Goal: Task Accomplishment & Management: Manage account settings

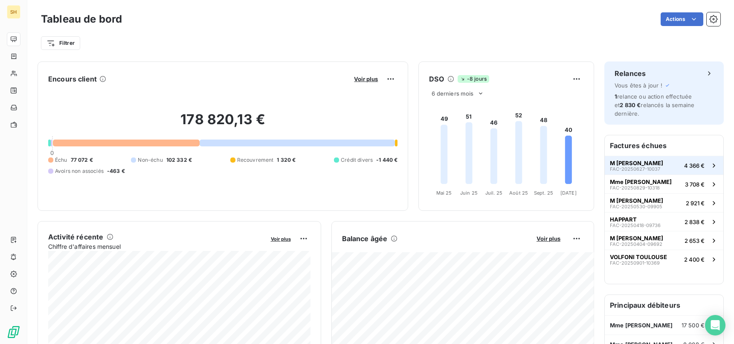
click at [639, 161] on span "M [PERSON_NAME]" at bounding box center [636, 162] width 53 height 7
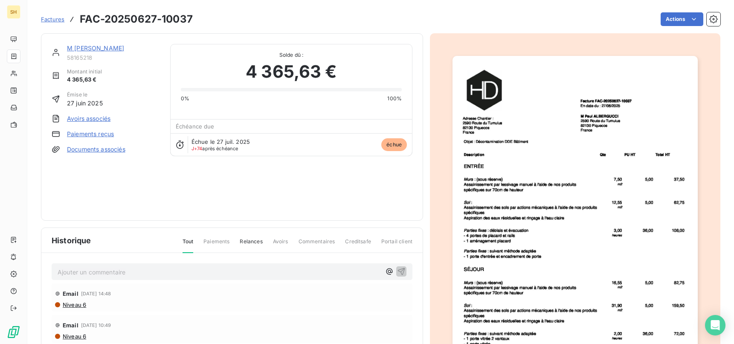
click at [89, 46] on link "M [PERSON_NAME]" at bounding box center [95, 47] width 57 height 7
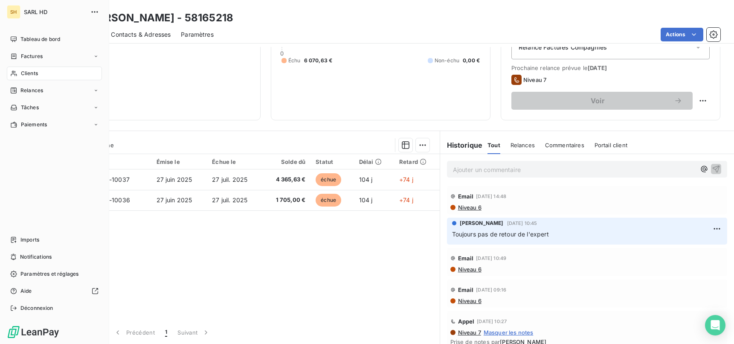
click at [12, 30] on div "SH SARL HD Tableau de bord Factures Clients Relances Tâches Paiements Imports N…" at bounding box center [54, 172] width 109 height 344
click at [18, 37] on div "Tableau de bord" at bounding box center [54, 39] width 95 height 14
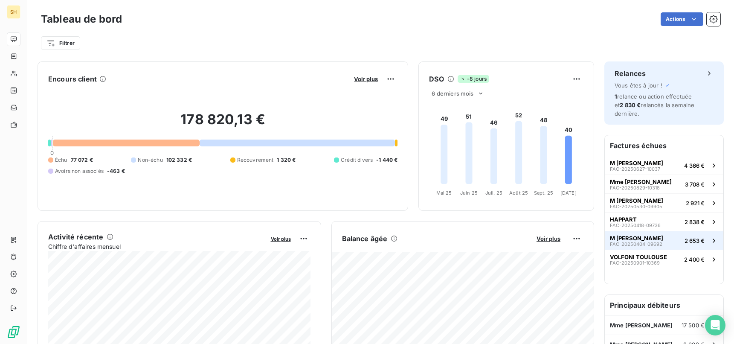
click at [667, 241] on button "M [PERSON_NAME] FAC-20250404-09692 2 653 €" at bounding box center [663, 240] width 119 height 19
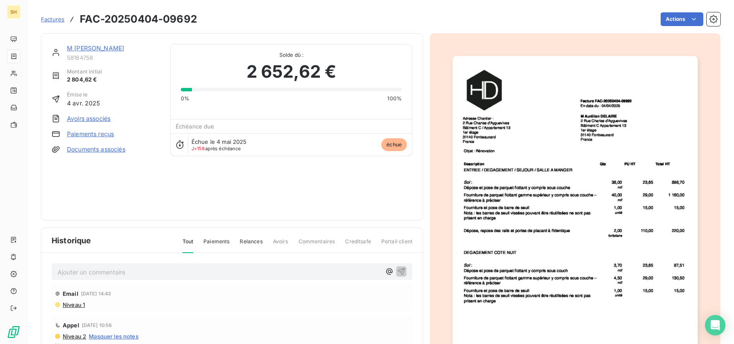
click at [105, 49] on link "M [PERSON_NAME]" at bounding box center [95, 47] width 57 height 7
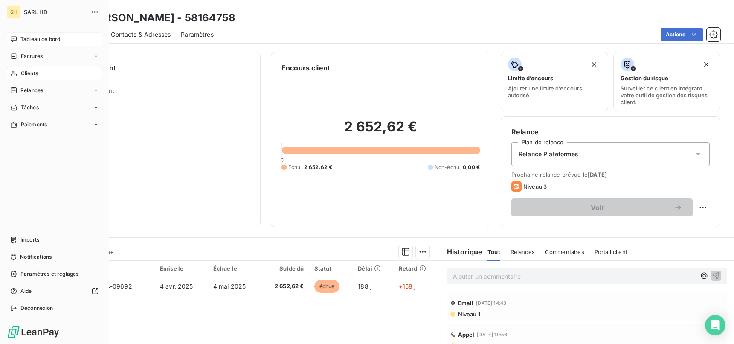
click at [23, 39] on span "Tableau de bord" at bounding box center [40, 39] width 40 height 8
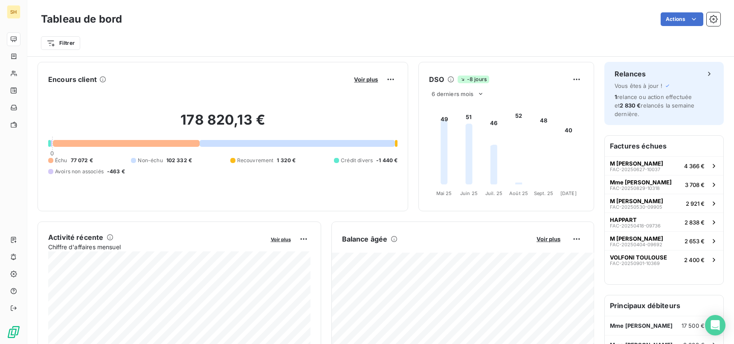
scroll to position [79, 0]
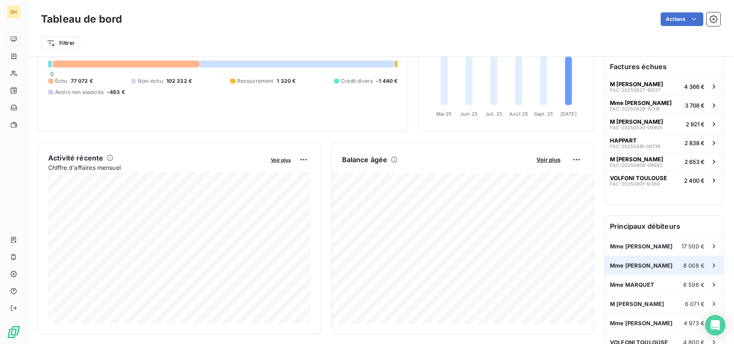
click at [640, 267] on span "Mme [PERSON_NAME]" at bounding box center [641, 265] width 63 height 7
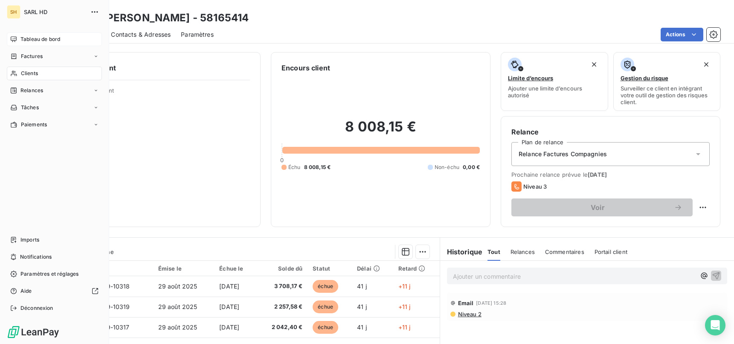
click at [22, 38] on span "Tableau de bord" at bounding box center [40, 39] width 40 height 8
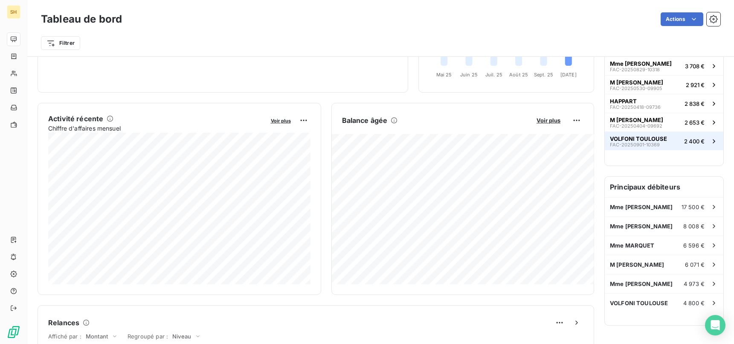
scroll to position [122, 0]
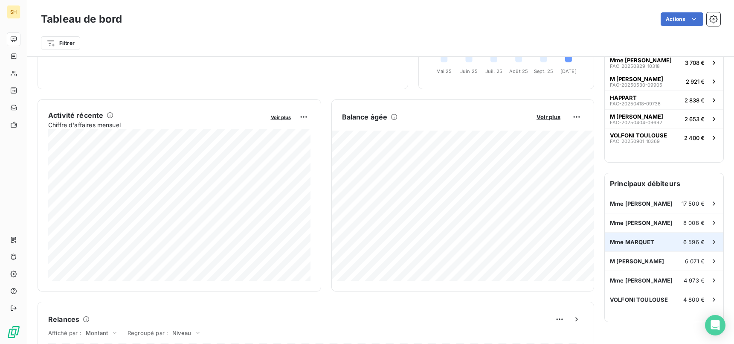
click at [642, 245] on div "Mme MARQUET 6 596 €" at bounding box center [663, 241] width 119 height 19
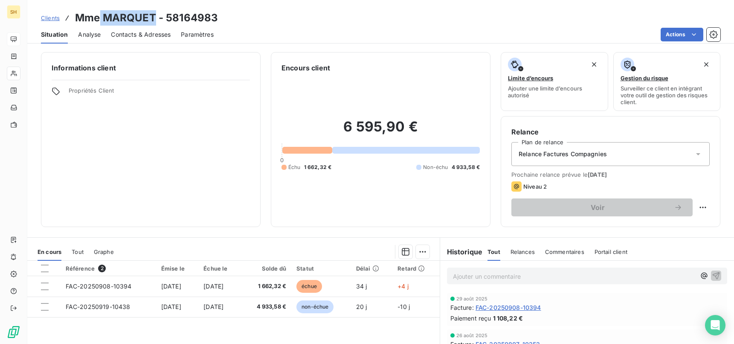
drag, startPoint x: 154, startPoint y: 14, endPoint x: 105, endPoint y: 14, distance: 49.0
click at [101, 13] on h3 "Mme MARQUET - 58164983" at bounding box center [146, 17] width 143 height 15
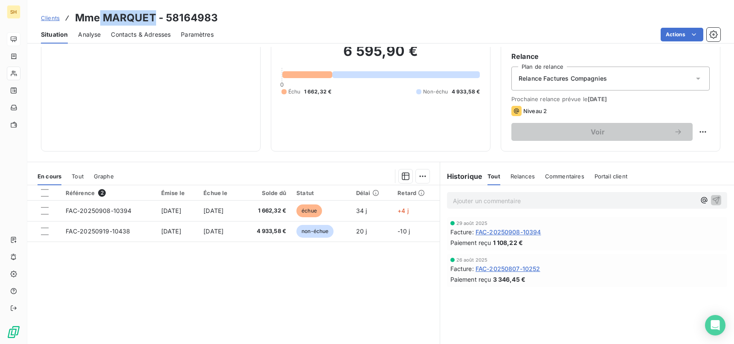
scroll to position [76, 0]
click at [705, 132] on html "SH Clients Mme MARQUET - 58164983 Situation Analyse Contacts & Adresses Paramèt…" at bounding box center [367, 172] width 734 height 344
click at [676, 150] on div "Replanifier cette action" at bounding box center [667, 150] width 76 height 14
select select "9"
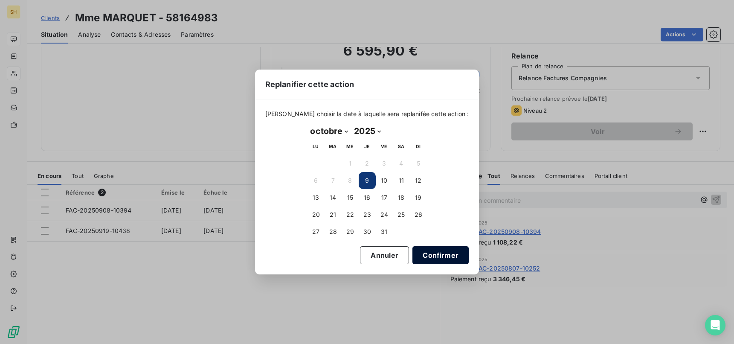
click at [413, 252] on button "Confirmer" at bounding box center [440, 255] width 56 height 18
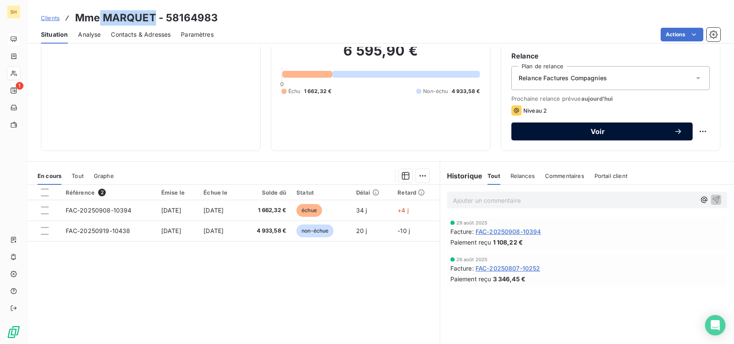
click at [635, 124] on button "Voir" at bounding box center [601, 131] width 181 height 18
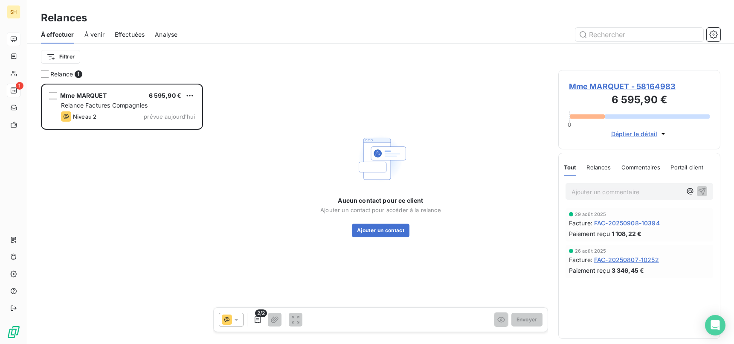
scroll to position [260, 162]
click at [621, 78] on div "Mme MARQUET - 58164983 6 595,90 € 0 Déplier le détail" at bounding box center [639, 109] width 162 height 79
click at [622, 87] on span "Mme MARQUET - 58164983" at bounding box center [639, 87] width 141 height 12
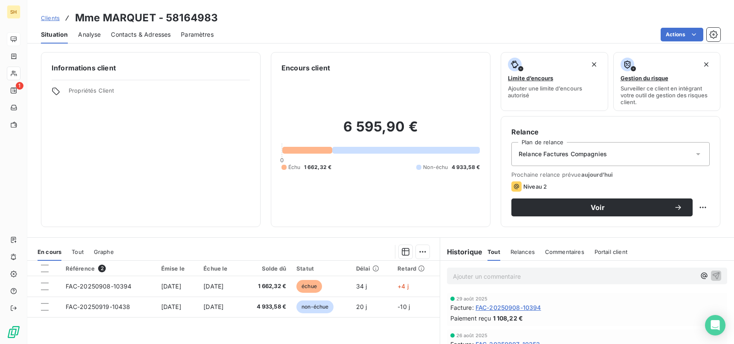
click at [112, 34] on span "Contacts & Adresses" at bounding box center [141, 34] width 60 height 9
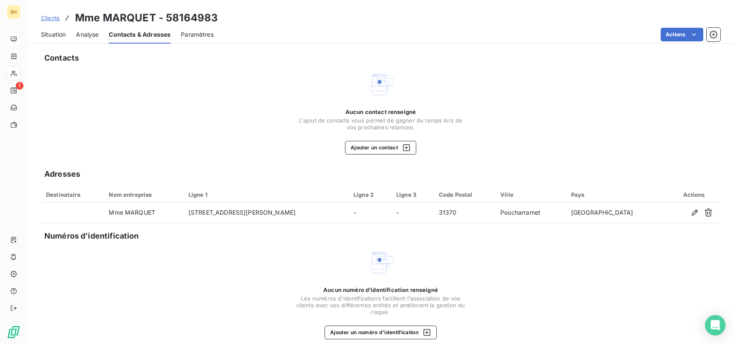
click at [371, 158] on div "Contacts Aucun contact renseigné L'ajout de contacts vous permet [PERSON_NAME] …" at bounding box center [380, 200] width 706 height 306
click at [373, 144] on button "Ajouter un contact" at bounding box center [380, 148] width 71 height 14
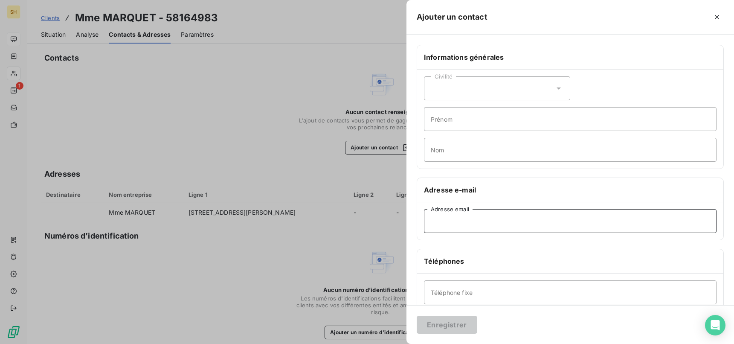
paste input "[EMAIL_ADDRESS][DOMAIN_NAME]"
type input "[EMAIL_ADDRESS][DOMAIN_NAME]"
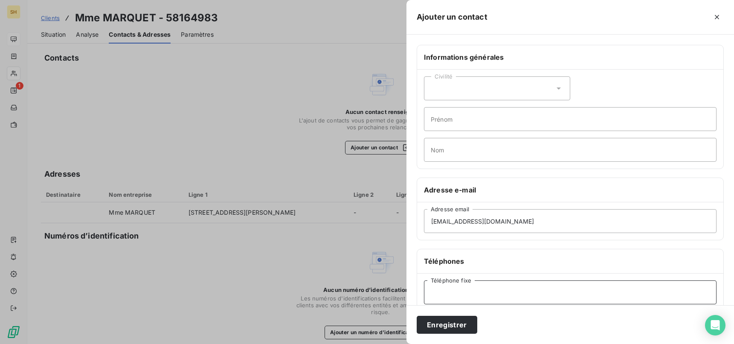
click at [460, 293] on input "Téléphone fixe" at bounding box center [570, 292] width 292 height 24
click at [454, 114] on input "Prénom" at bounding box center [570, 119] width 292 height 24
click at [451, 154] on input "Nom" at bounding box center [570, 150] width 292 height 24
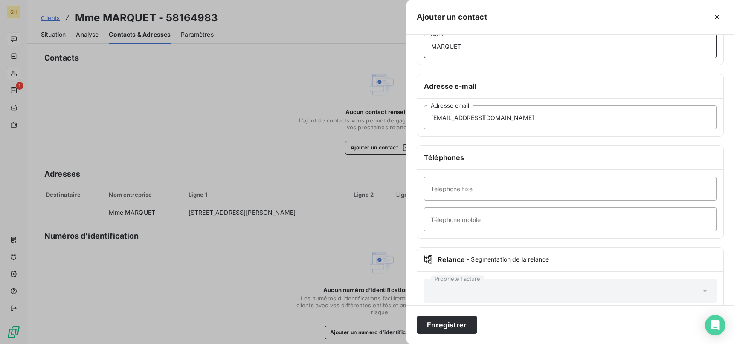
scroll to position [119, 0]
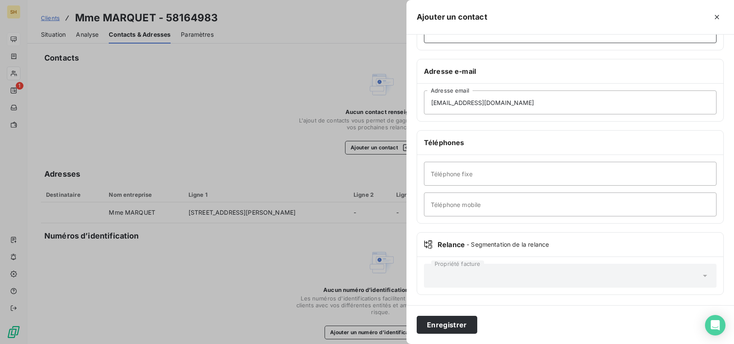
type input "MARQUET"
click at [467, 172] on input "Téléphone fixe" at bounding box center [570, 174] width 292 height 24
click at [461, 205] on input "Téléphone mobile" at bounding box center [570, 204] width 292 height 24
paste input "06 12 76 30 14"
type input "06 12 76 30 14"
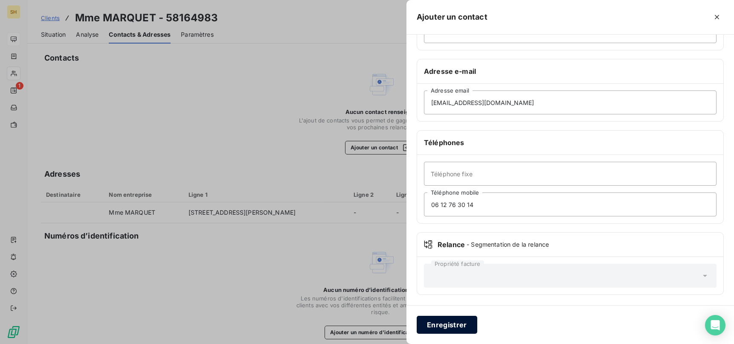
click at [468, 323] on button "Enregistrer" at bounding box center [446, 324] width 61 height 18
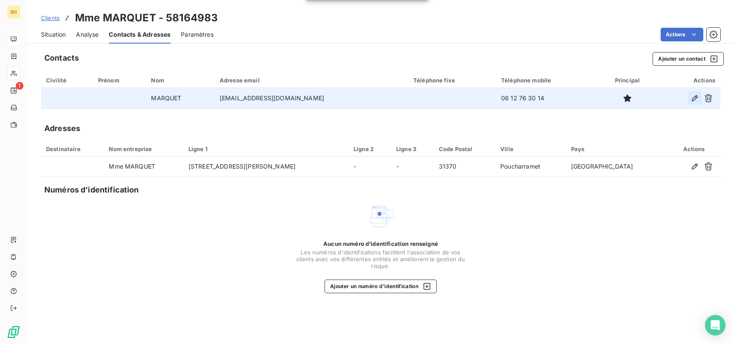
click at [693, 99] on icon "button" at bounding box center [694, 98] width 9 height 9
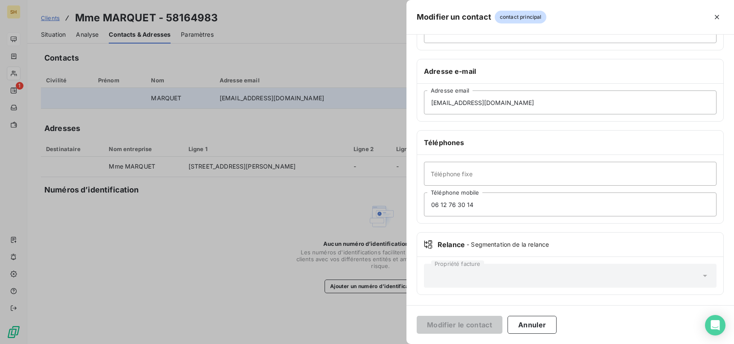
click at [715, 279] on div "Propriété facture" at bounding box center [570, 275] width 292 height 24
click at [529, 252] on div "Relance - Segmentation de la relance" at bounding box center [570, 244] width 306 height 24
click at [521, 246] on span "- Segmentation de la relance" at bounding box center [507, 244] width 82 height 9
click at [714, 20] on icon "button" at bounding box center [716, 17] width 9 height 9
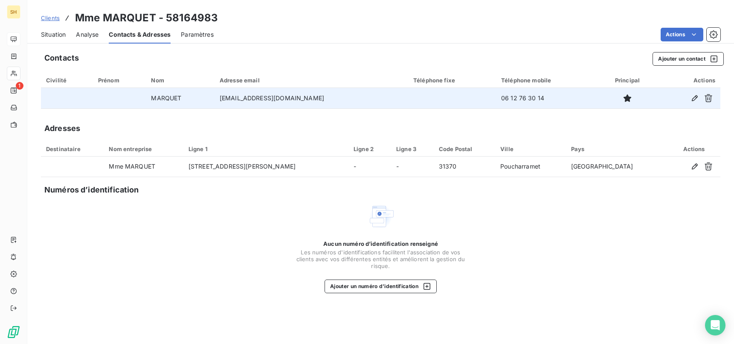
click at [56, 39] on div "Situation" at bounding box center [53, 35] width 25 height 18
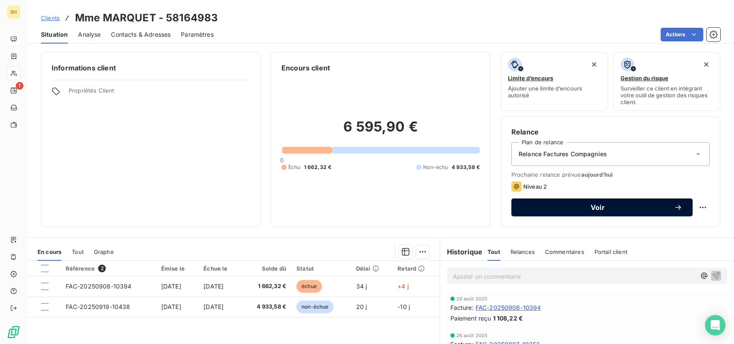
click at [628, 207] on span "Voir" at bounding box center [597, 207] width 152 height 7
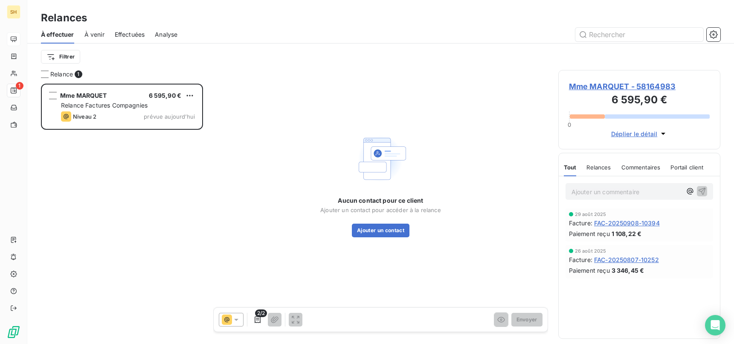
scroll to position [260, 162]
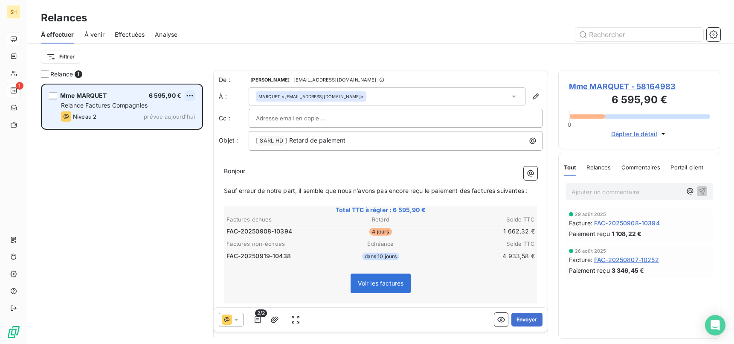
click at [190, 94] on html "SH 1 Relances À effectuer À venir Effectuées Analyse Filtrer Relance 1 Mme MARQ…" at bounding box center [367, 172] width 734 height 344
click at [158, 113] on div "Replanifier cette action" at bounding box center [153, 113] width 76 height 14
select select "9"
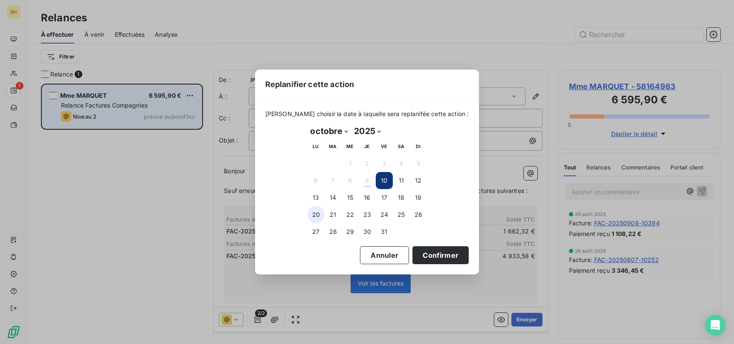
click at [317, 211] on button "20" at bounding box center [315, 214] width 17 height 17
click at [446, 252] on button "Confirmer" at bounding box center [440, 255] width 56 height 18
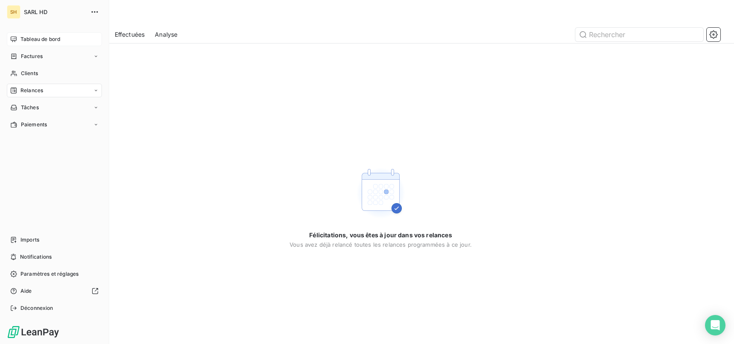
click at [9, 37] on div "Tableau de bord" at bounding box center [54, 39] width 95 height 14
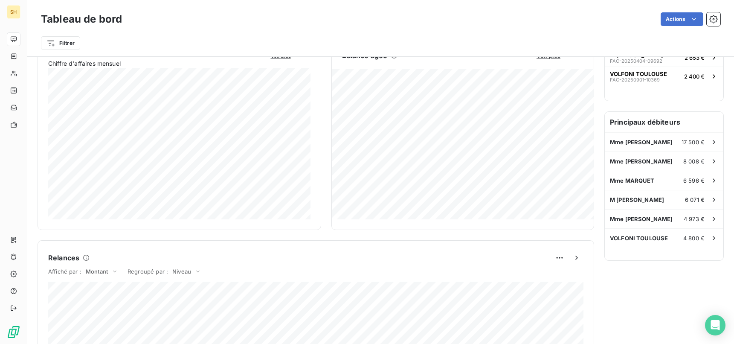
scroll to position [185, 0]
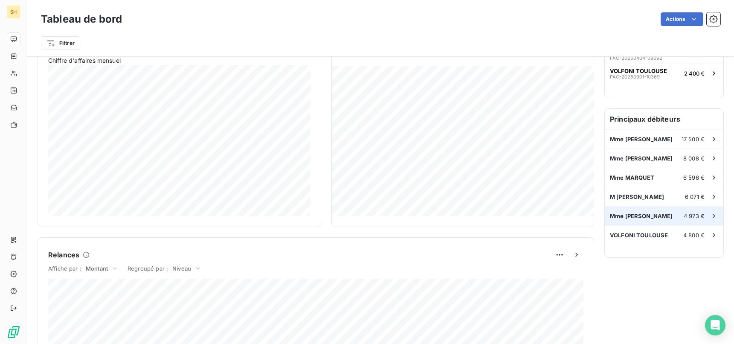
click at [654, 214] on span "Mme [PERSON_NAME]" at bounding box center [641, 215] width 63 height 7
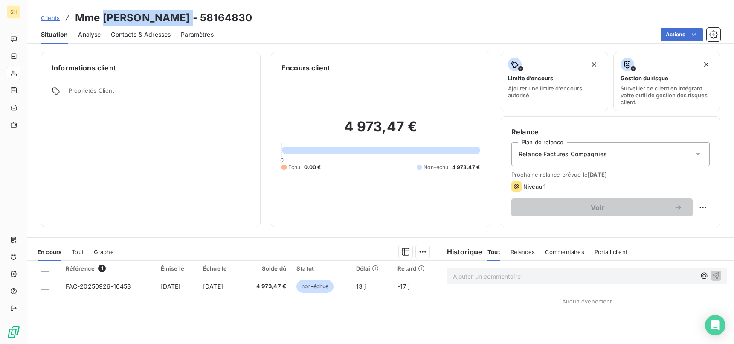
drag, startPoint x: 101, startPoint y: 14, endPoint x: 189, endPoint y: 16, distance: 87.8
click at [189, 16] on h3 "Mme [PERSON_NAME] - 58164830" at bounding box center [163, 17] width 177 height 15
copy h3 "[PERSON_NAME]"
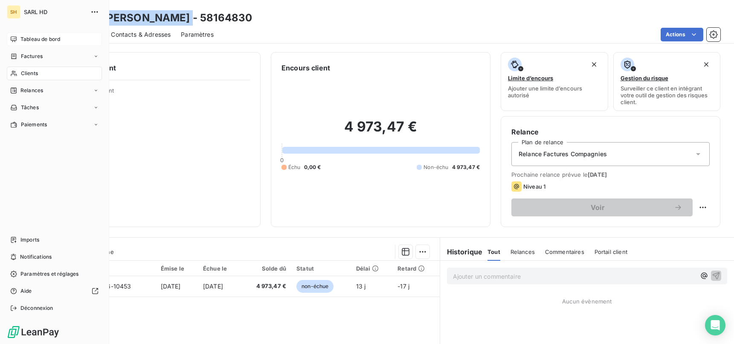
click at [12, 38] on icon at bounding box center [13, 39] width 7 height 7
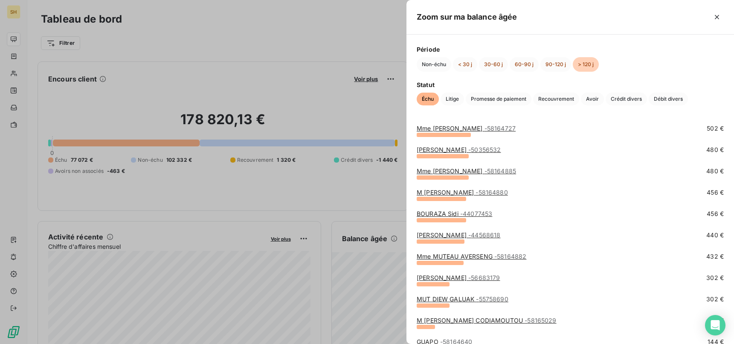
scroll to position [293, 0]
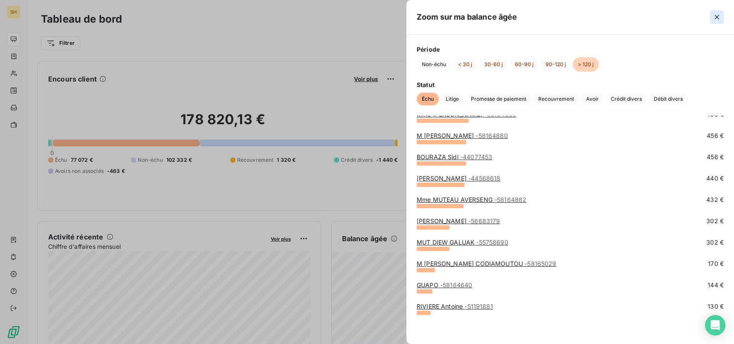
click at [719, 13] on icon "button" at bounding box center [716, 17] width 9 height 9
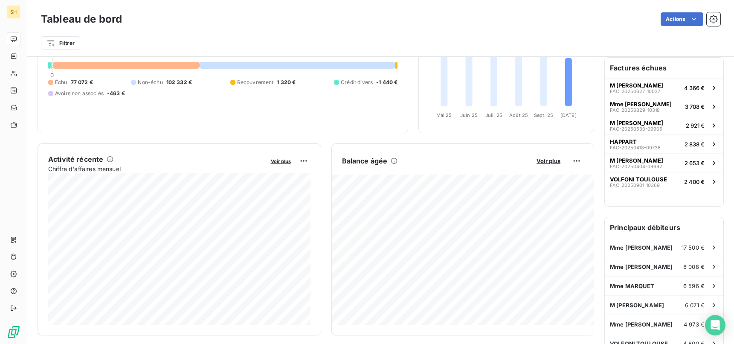
scroll to position [0, 0]
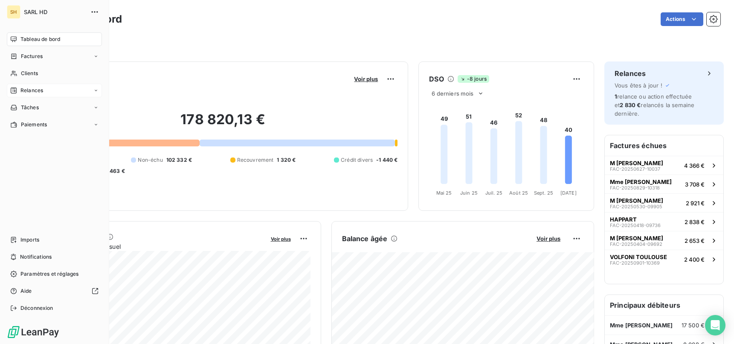
click at [16, 94] on div "Relances" at bounding box center [54, 91] width 95 height 14
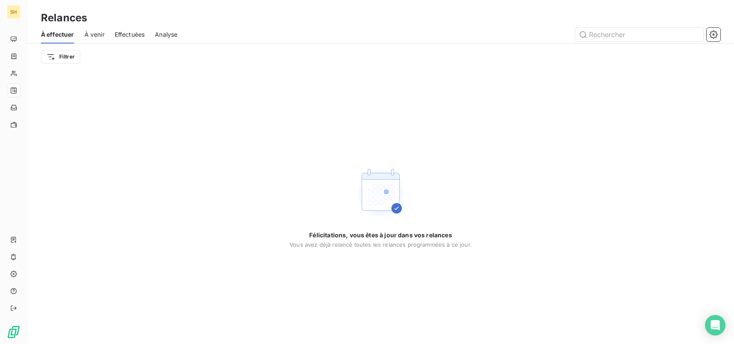
click at [95, 35] on span "À venir" at bounding box center [94, 34] width 20 height 9
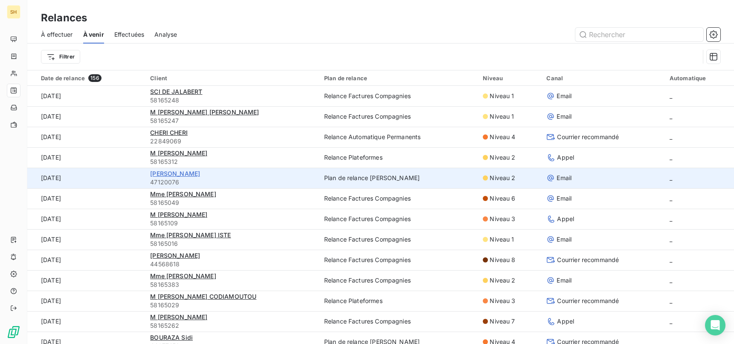
click at [185, 173] on span "[PERSON_NAME]" at bounding box center [175, 173] width 50 height 7
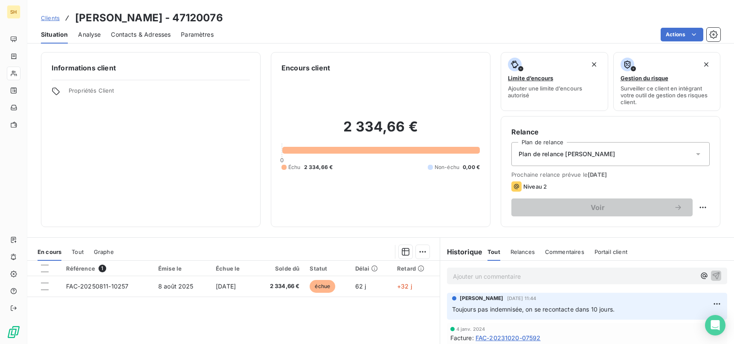
click at [154, 38] on span "Contacts & Adresses" at bounding box center [141, 34] width 60 height 9
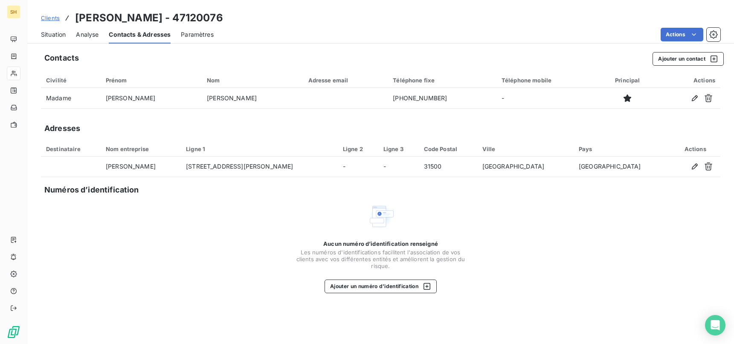
click at [48, 35] on span "Situation" at bounding box center [53, 34] width 25 height 9
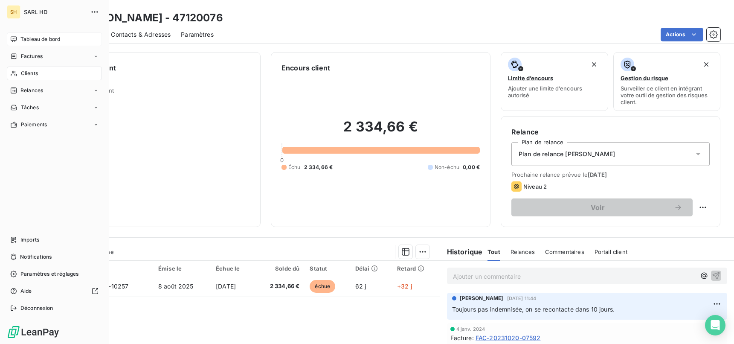
click at [18, 39] on div "Tableau de bord" at bounding box center [54, 39] width 95 height 14
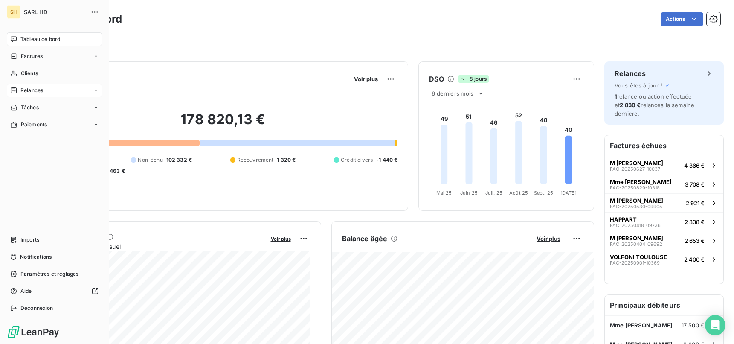
click at [21, 89] on span "Relances" at bounding box center [31, 91] width 23 height 8
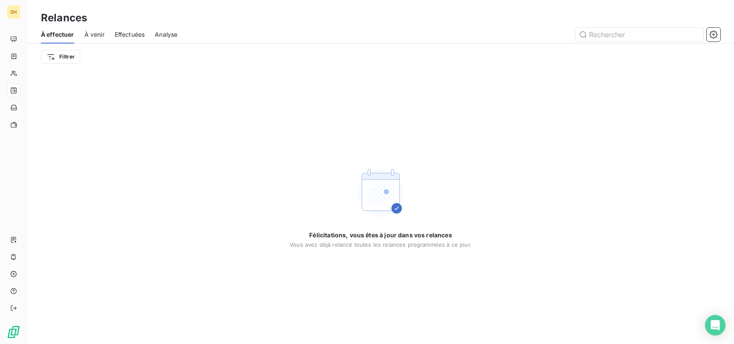
click at [168, 34] on span "Analyse" at bounding box center [166, 34] width 23 height 9
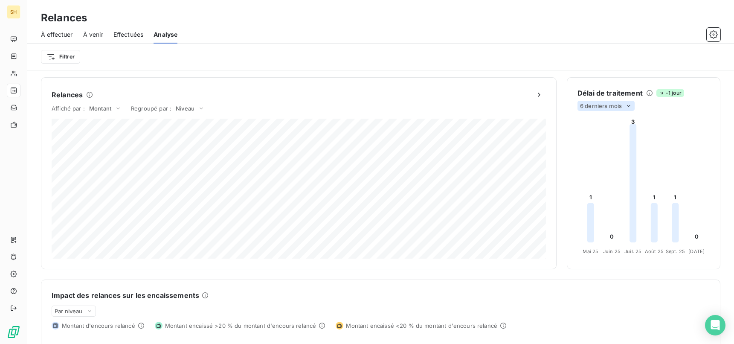
click at [628, 101] on div "6 derniers mois" at bounding box center [605, 106] width 57 height 10
click at [608, 139] on li "12" at bounding box center [607, 138] width 56 height 15
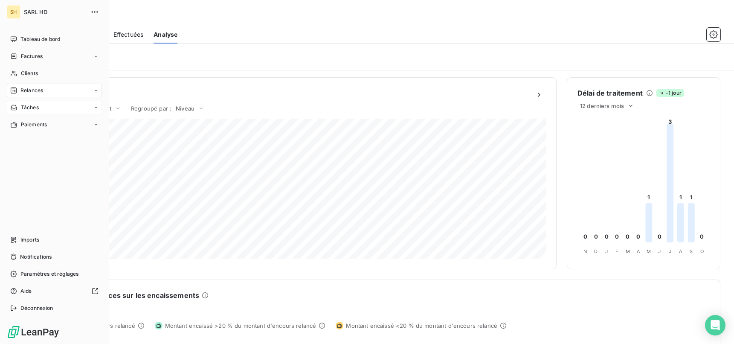
click at [29, 108] on span "Tâches" at bounding box center [30, 108] width 18 height 8
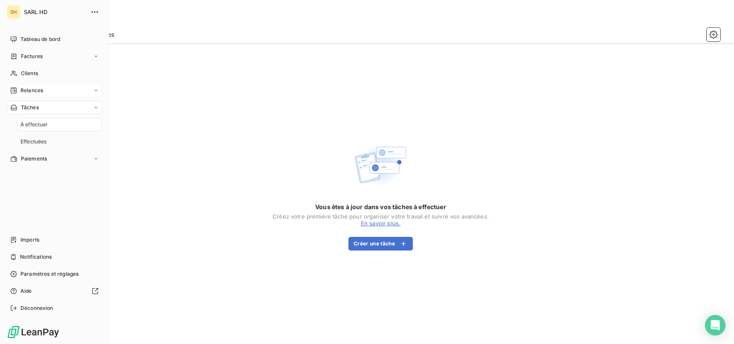
click at [48, 121] on div "À effectuer" at bounding box center [59, 125] width 85 height 14
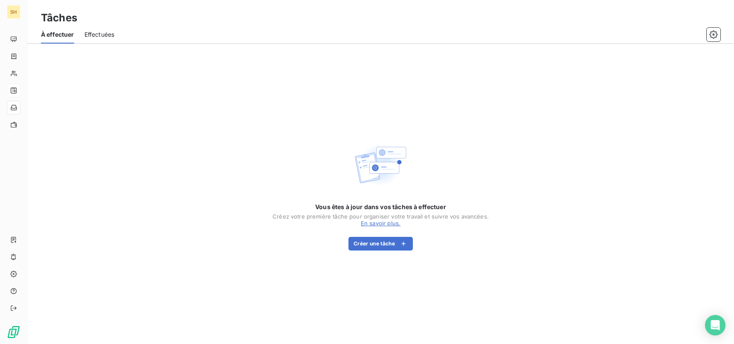
click at [102, 32] on span "Effectuées" at bounding box center [99, 34] width 30 height 9
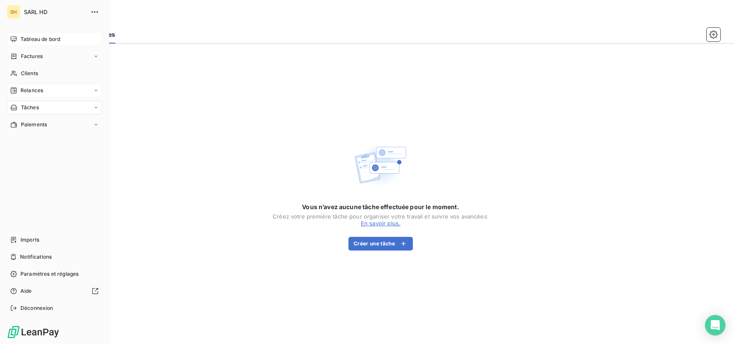
click at [20, 40] on div "Tableau de bord" at bounding box center [54, 39] width 95 height 14
